Goal: Answer question/provide support

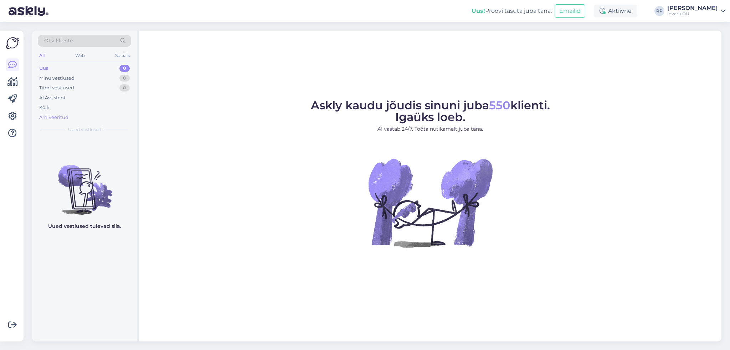
click at [52, 115] on div "Arhiveeritud" at bounding box center [53, 117] width 29 height 7
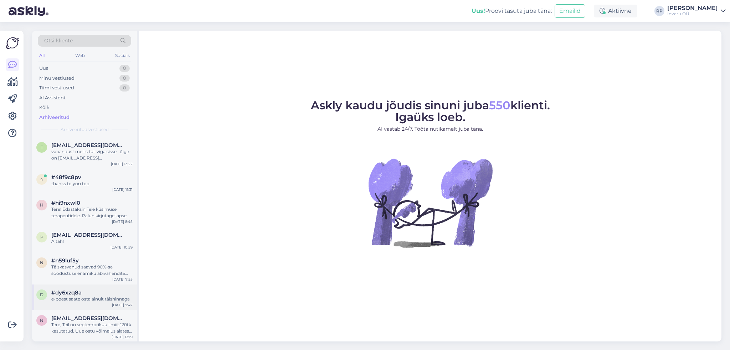
click at [95, 297] on div "e-poest saate osta ainult täishinnaga" at bounding box center [91, 299] width 81 height 6
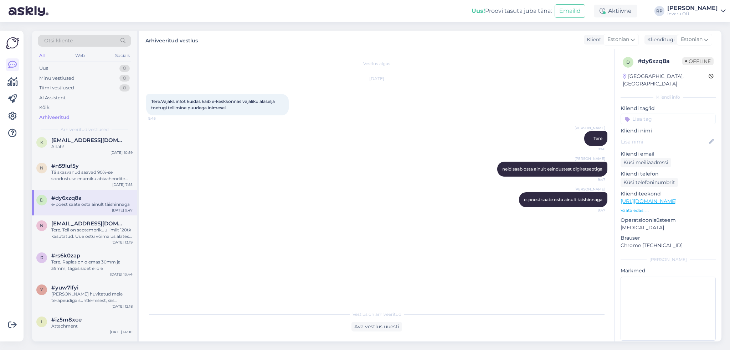
scroll to position [107, 0]
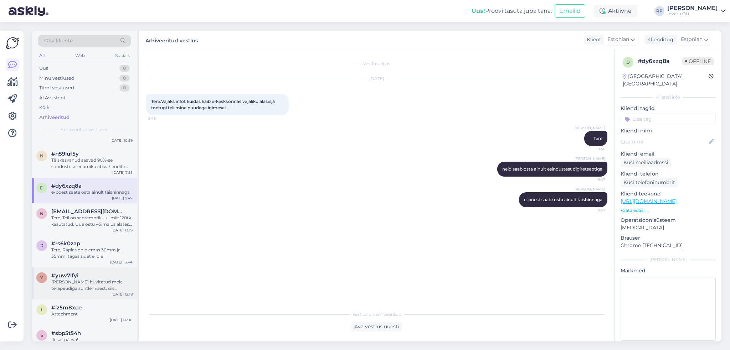
click at [98, 286] on div "[PERSON_NAME] huvitatud meie terapeudiga suhtlemisest, siis kirjutage [PERSON_N…" at bounding box center [91, 285] width 81 height 13
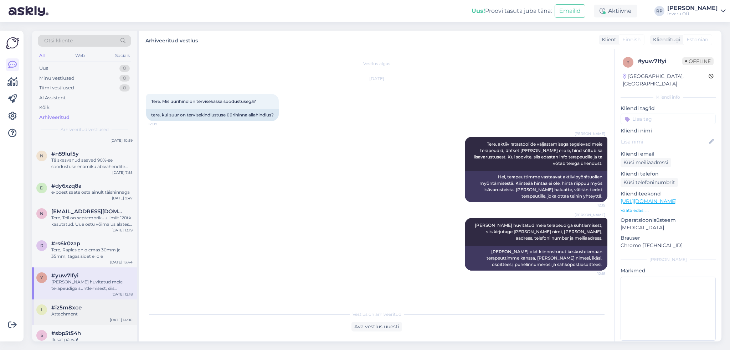
click at [88, 309] on div "#iz5m8xce" at bounding box center [91, 308] width 81 height 6
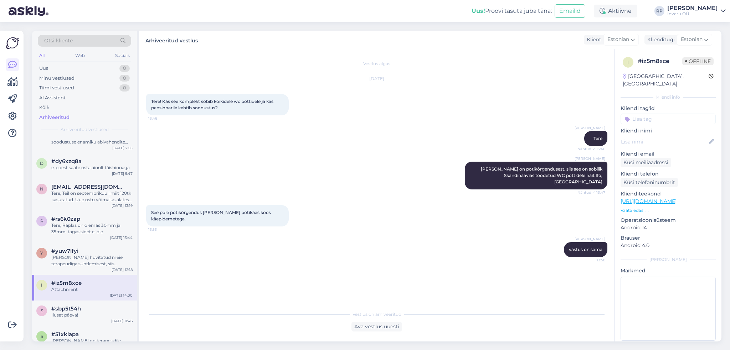
scroll to position [143, 0]
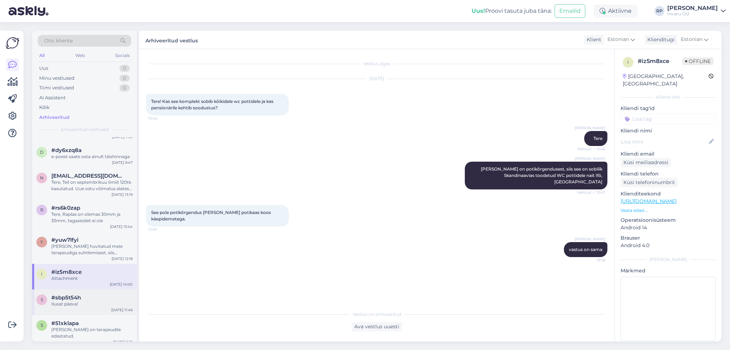
click at [88, 306] on div "Ilusat päeva!" at bounding box center [91, 304] width 81 height 6
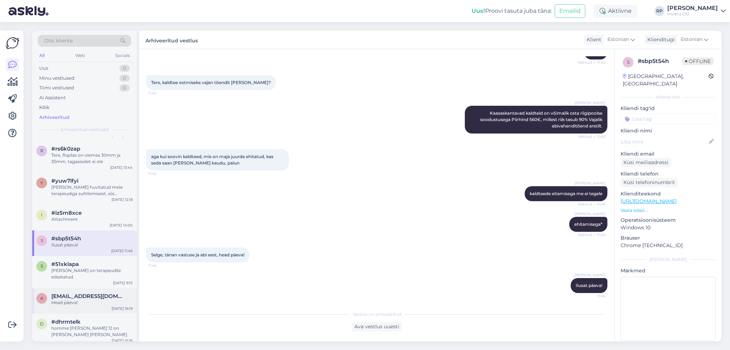
scroll to position [214, 0]
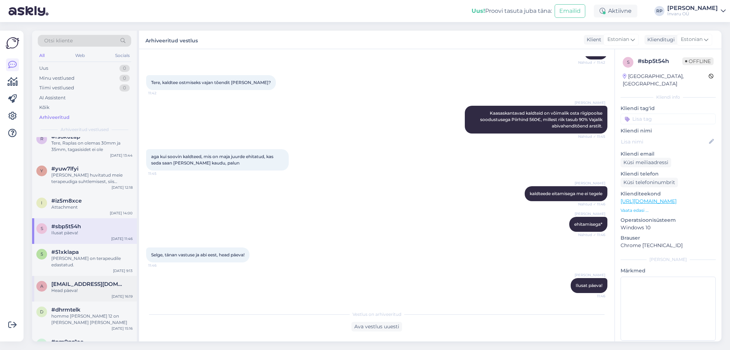
click at [88, 288] on div "Head päeva!" at bounding box center [91, 291] width 81 height 6
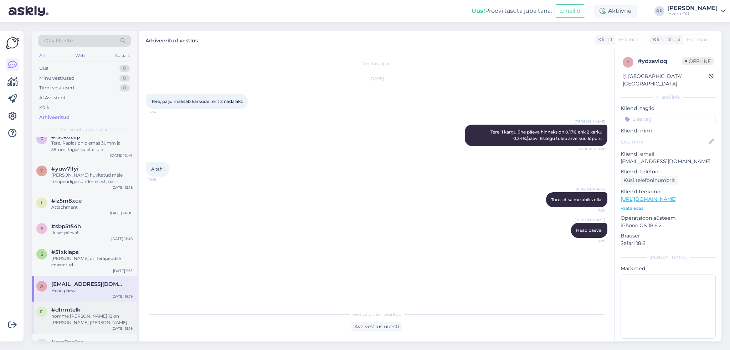
click at [85, 307] on div "#dhrmtelk" at bounding box center [91, 310] width 81 height 6
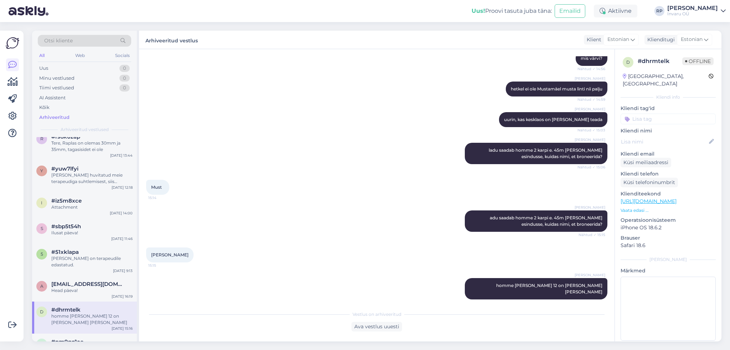
scroll to position [249, 0]
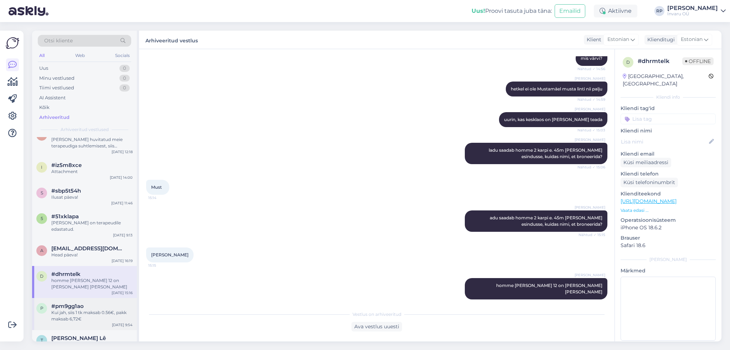
click at [84, 310] on div "Kui jah, siis 1 tk maksab 0.56€, pakk maksab 6,72€" at bounding box center [91, 316] width 81 height 13
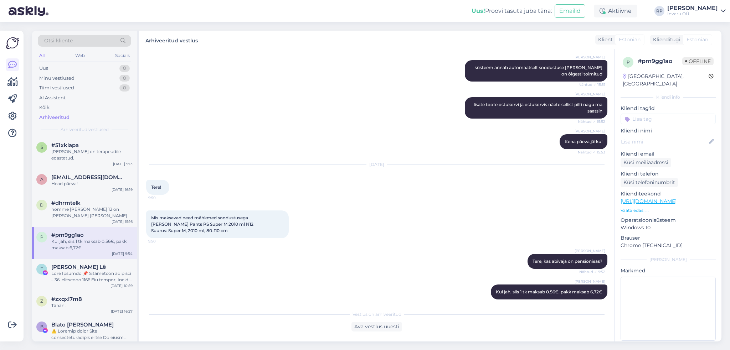
scroll to position [356, 0]
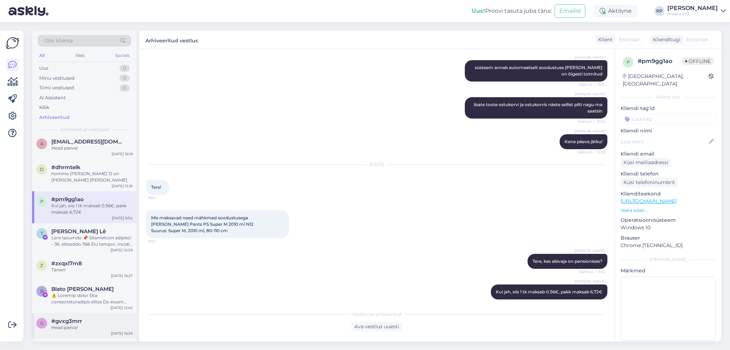
click at [84, 318] on div "#gvxg3mrr" at bounding box center [91, 321] width 81 height 6
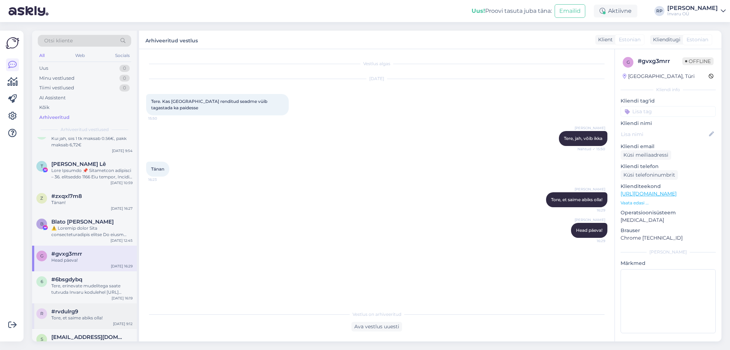
scroll to position [428, 0]
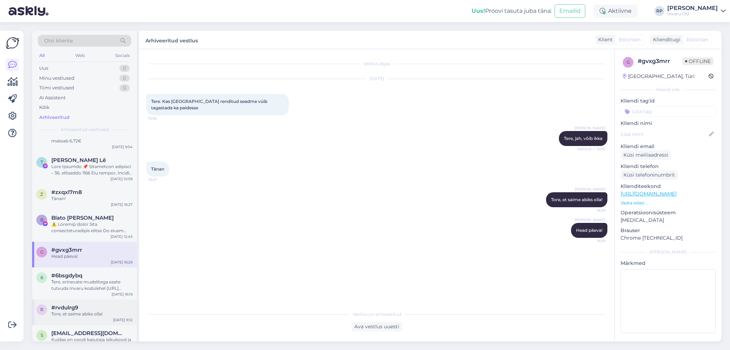
click at [105, 311] on div "Tore, et saime abiks olla!" at bounding box center [91, 314] width 81 height 6
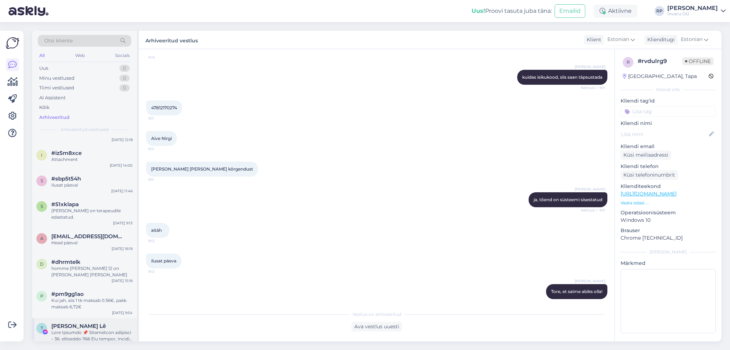
scroll to position [249, 0]
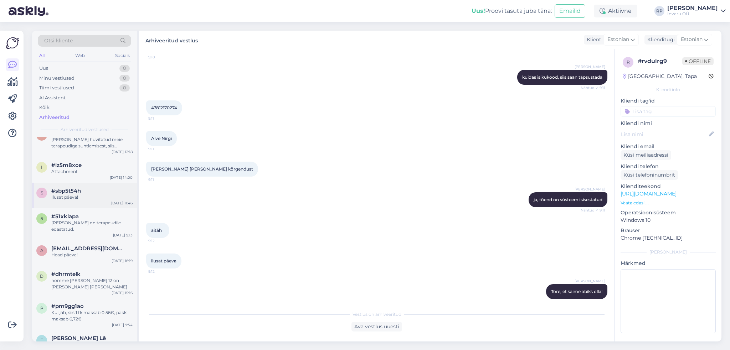
click at [79, 200] on div "Ilusat päeva!" at bounding box center [91, 197] width 81 height 6
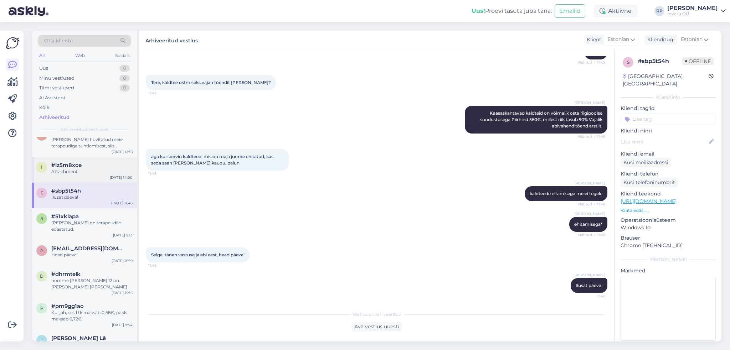
click at [83, 176] on div "i #iz5m8xce Attachment [DATE] 14:00" at bounding box center [84, 170] width 105 height 26
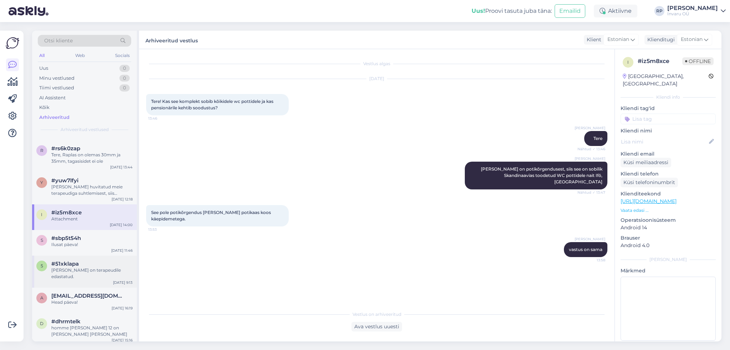
scroll to position [178, 0]
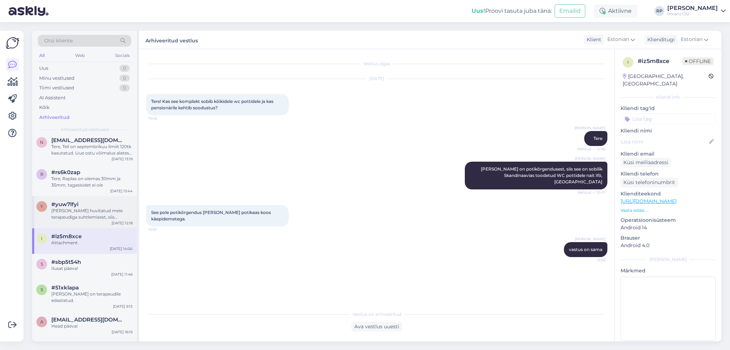
click at [77, 208] on div "[PERSON_NAME] huvitatud meie terapeudiga suhtlemisest, siis kirjutage [PERSON_N…" at bounding box center [91, 214] width 81 height 13
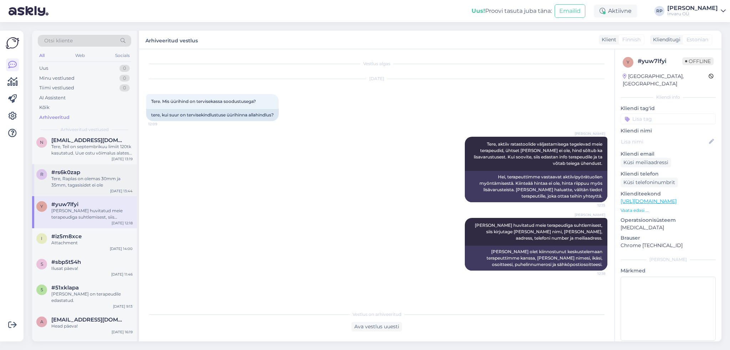
click at [75, 180] on div "Tere, Raplas on olemas 30mm ja 35mm, tagasisidet ei ole" at bounding box center [91, 182] width 81 height 13
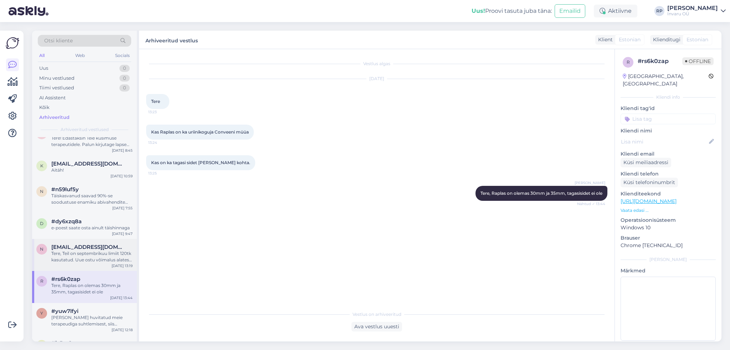
scroll to position [71, 0]
click at [74, 251] on div "Tere, Teil on septembrikuu limiit 120tk kasutatud. Uue ostu võimalus alates [DA…" at bounding box center [91, 256] width 81 height 13
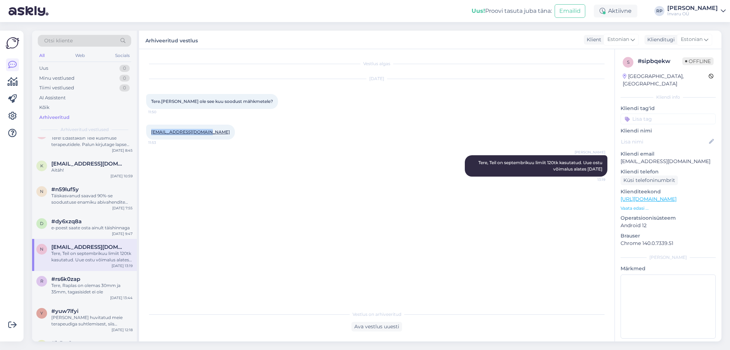
drag, startPoint x: 204, startPoint y: 134, endPoint x: 152, endPoint y: 136, distance: 51.7
click at [152, 136] on div "[EMAIL_ADDRESS][DOMAIN_NAME] 11:53" at bounding box center [190, 132] width 89 height 15
copy link "[EMAIL_ADDRESS][DOMAIN_NAME]"
